Goal: Task Accomplishment & Management: Use online tool/utility

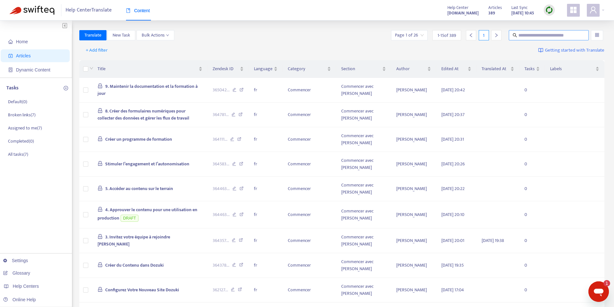
drag, startPoint x: 513, startPoint y: 30, endPoint x: 522, endPoint y: 36, distance: 11.3
click at [513, 30] on span at bounding box center [549, 35] width 80 height 10
click at [523, 36] on input "text" at bounding box center [549, 35] width 61 height 7
paste input "**********"
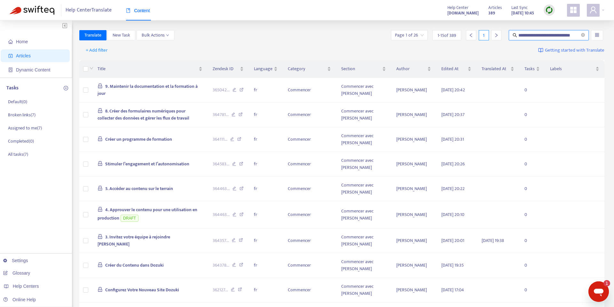
type input "**********"
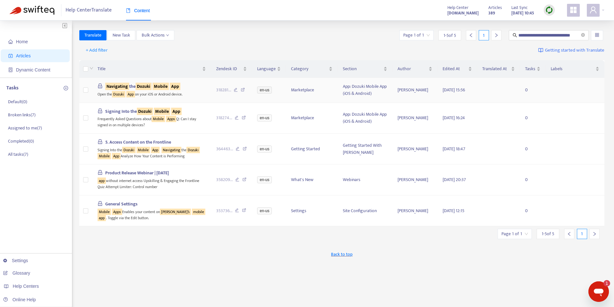
scroll to position [0, 0]
click at [132, 89] on span "Navigating the Dozuki Mobile App" at bounding box center [142, 86] width 75 height 7
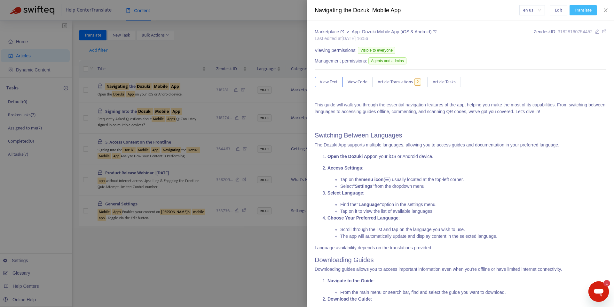
click at [589, 12] on span "Translate" at bounding box center [583, 10] width 17 height 7
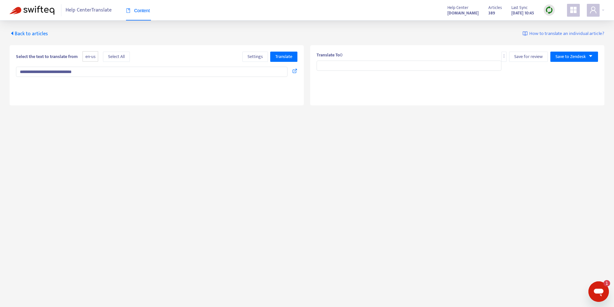
type input "**********"
type textarea "**********"
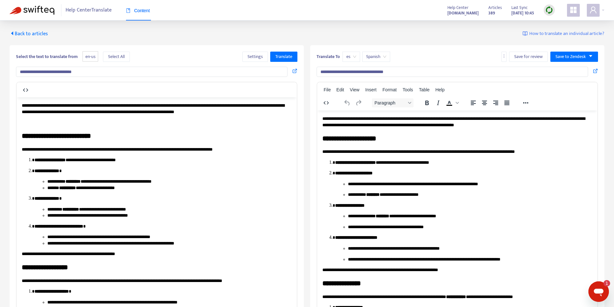
click at [381, 57] on span "Spanish" at bounding box center [376, 57] width 20 height 10
click at [356, 58] on span "es" at bounding box center [352, 57] width 10 height 10
click at [548, 11] on img at bounding box center [550, 10] width 8 height 8
click at [559, 24] on link "Quick Sync" at bounding box center [562, 23] width 27 height 7
click at [46, 28] on div "**********" at bounding box center [307, 182] width 614 height 324
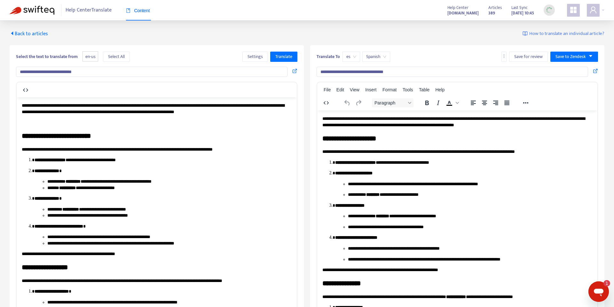
click at [28, 35] on span "Back to articles" at bounding box center [29, 33] width 38 height 9
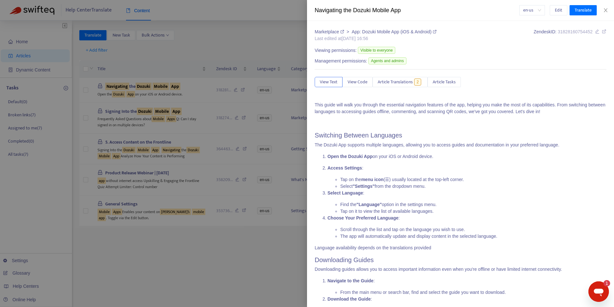
click at [267, 25] on div at bounding box center [307, 153] width 614 height 307
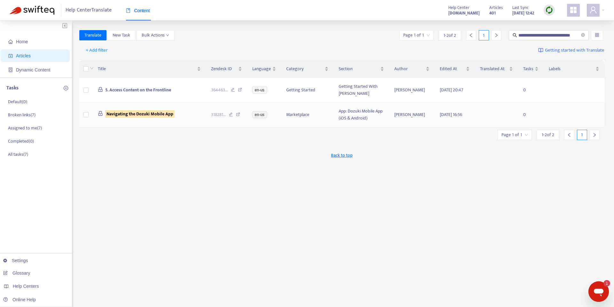
click at [129, 116] on sqkw "Navigating the Dozuki Mobile App" at bounding box center [139, 113] width 69 height 7
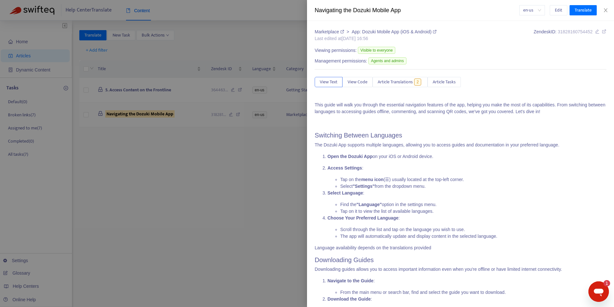
drag, startPoint x: 92, startPoint y: 118, endPoint x: 89, endPoint y: 115, distance: 4.1
click at [92, 118] on div at bounding box center [307, 153] width 614 height 307
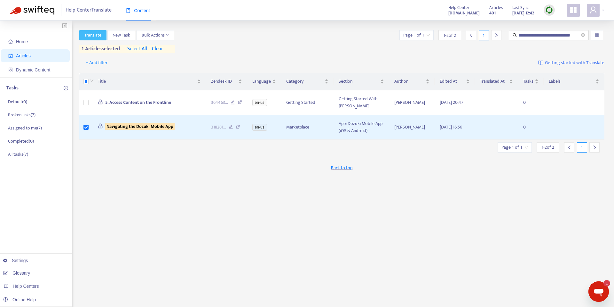
click at [94, 37] on span "Translate" at bounding box center [92, 35] width 17 height 7
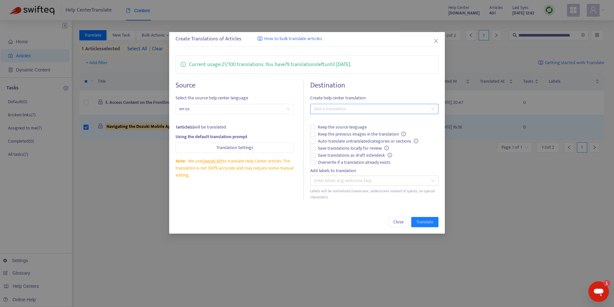
click at [335, 110] on div at bounding box center [371, 109] width 119 height 8
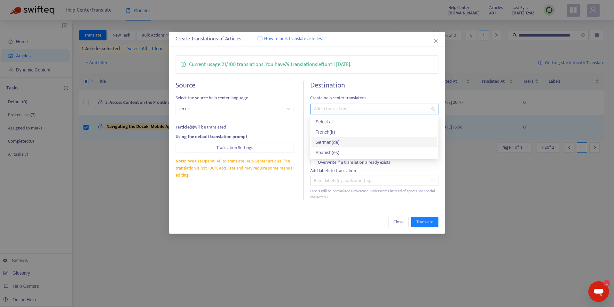
click at [340, 143] on div "German ( de )" at bounding box center [375, 142] width 118 height 7
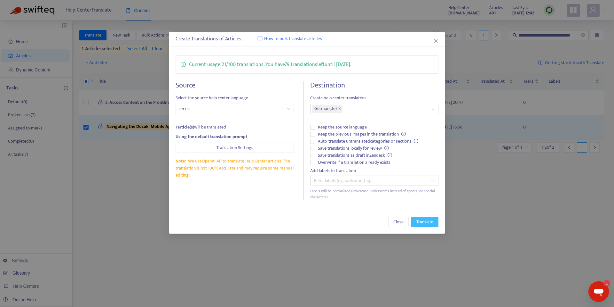
click at [432, 222] on span "Translate" at bounding box center [425, 221] width 17 height 7
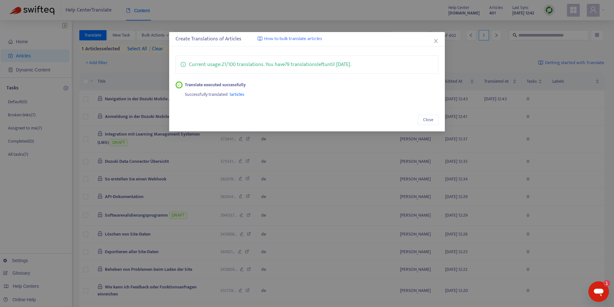
click at [437, 41] on icon "close" at bounding box center [436, 41] width 4 height 4
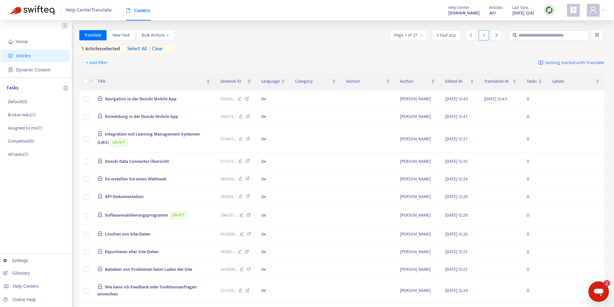
drag, startPoint x: 171, startPoint y: 50, endPoint x: 166, endPoint y: 50, distance: 5.5
click at [171, 50] on div "1 articles selected select all | clear" at bounding box center [127, 49] width 96 height 8
click at [162, 49] on span "| clear" at bounding box center [155, 49] width 16 height 8
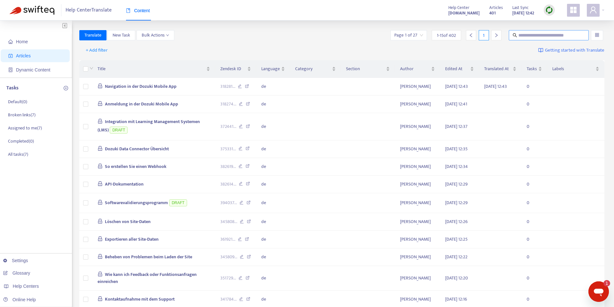
click at [548, 39] on span at bounding box center [549, 35] width 80 height 10
click at [547, 36] on input "text" at bounding box center [549, 35] width 61 height 7
paste input "**********"
type input "**********"
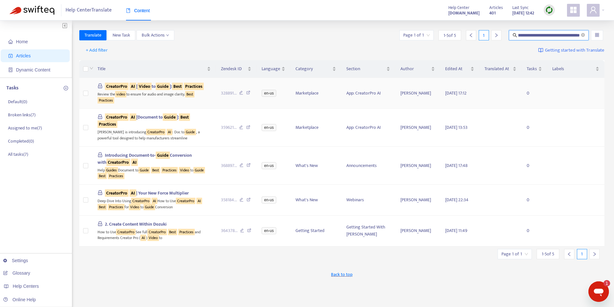
click at [179, 90] on div "CreatorPro AI [ Video to Guide ]: Best Practices" at bounding box center [154, 86] width 113 height 7
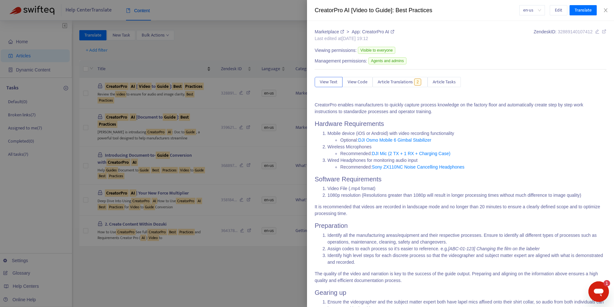
click at [117, 61] on div at bounding box center [307, 153] width 614 height 307
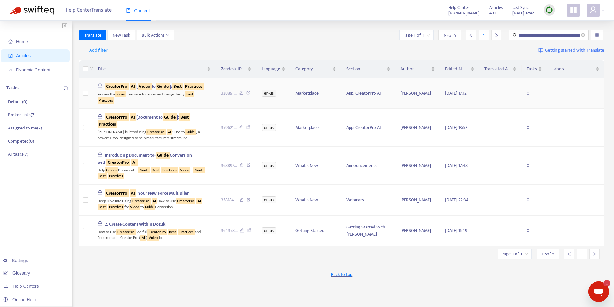
click at [82, 95] on td at bounding box center [85, 93] width 13 height 31
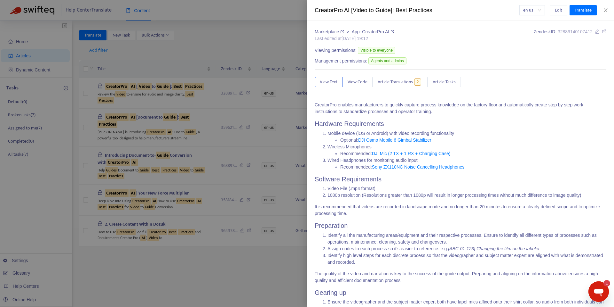
click at [88, 98] on div at bounding box center [307, 153] width 614 height 307
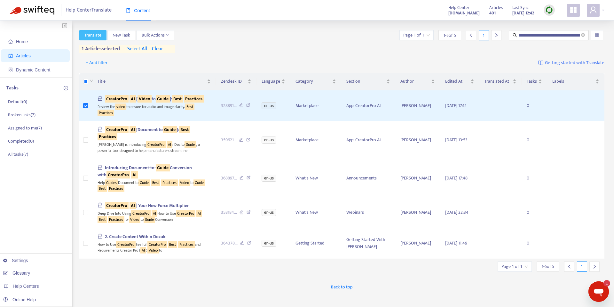
click at [94, 35] on span "Translate" at bounding box center [92, 35] width 17 height 7
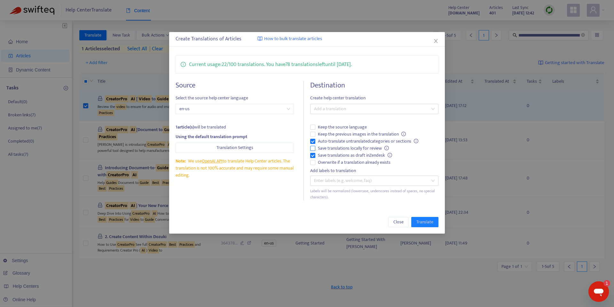
click at [313, 145] on label "Save translations locally for review" at bounding box center [374, 148] width 128 height 7
click at [356, 110] on div at bounding box center [371, 109] width 119 height 8
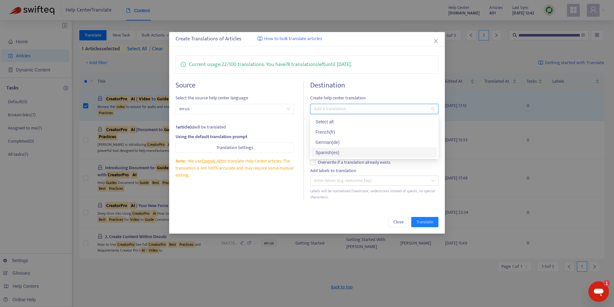
click at [324, 197] on div "Labels will be normalized (lowercase, underscores instead of spaces, no special…" at bounding box center [374, 194] width 128 height 12
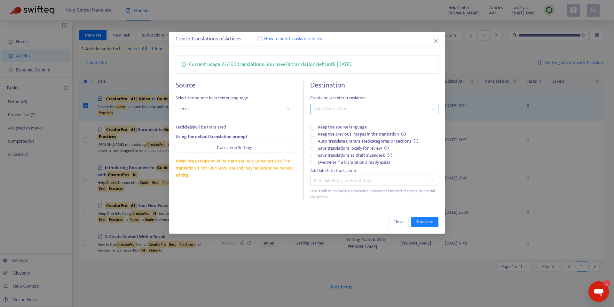
click at [338, 108] on div at bounding box center [371, 109] width 119 height 8
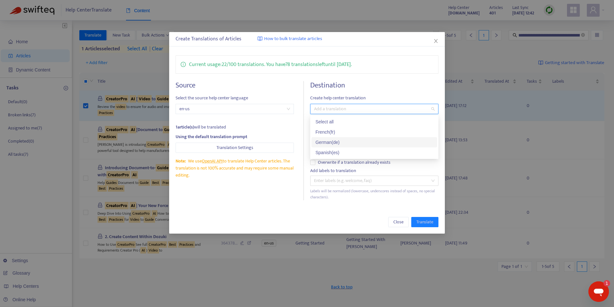
click at [333, 144] on div "German ( de )" at bounding box center [375, 142] width 118 height 7
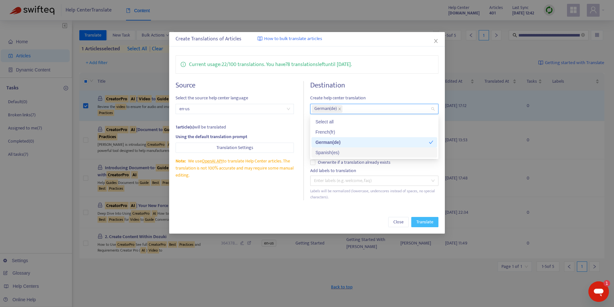
click at [429, 222] on span "Translate" at bounding box center [425, 221] width 17 height 7
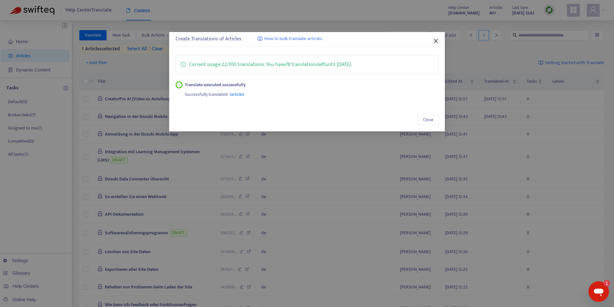
click at [437, 40] on icon "close" at bounding box center [436, 41] width 4 height 4
